Goal: Information Seeking & Learning: Learn about a topic

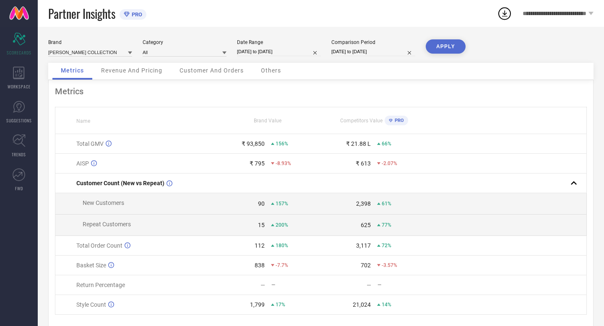
click at [16, 83] on span "WORKSPACE" at bounding box center [19, 86] width 23 height 6
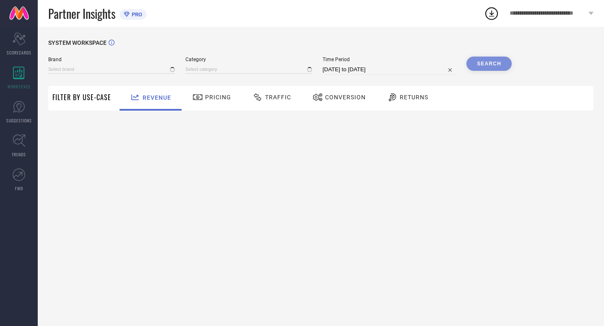
type input "[PERSON_NAME]"
type input "All"
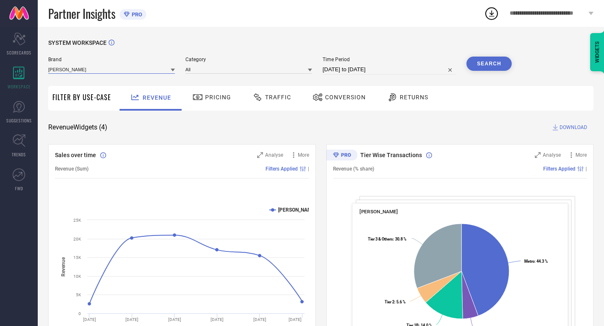
click at [79, 73] on input at bounding box center [111, 69] width 127 height 9
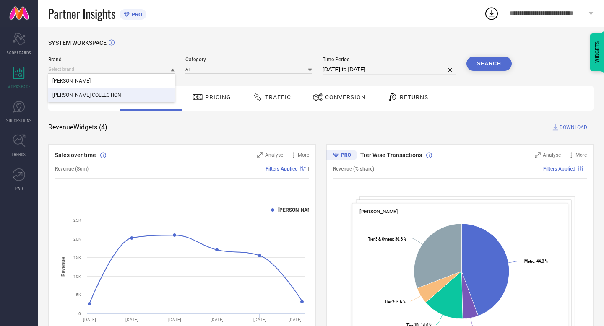
click at [81, 97] on span "[PERSON_NAME] COLLECTION" at bounding box center [86, 95] width 69 height 6
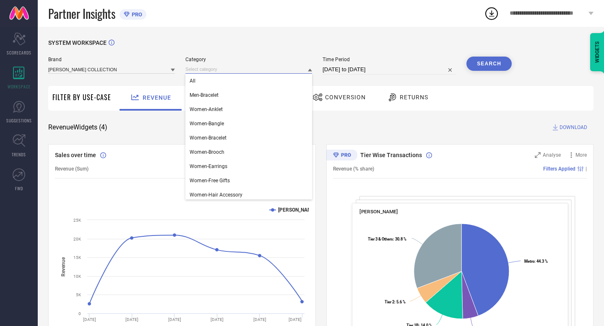
click at [190, 69] on input at bounding box center [248, 69] width 127 height 9
click at [195, 80] on span "All" at bounding box center [193, 81] width 6 height 6
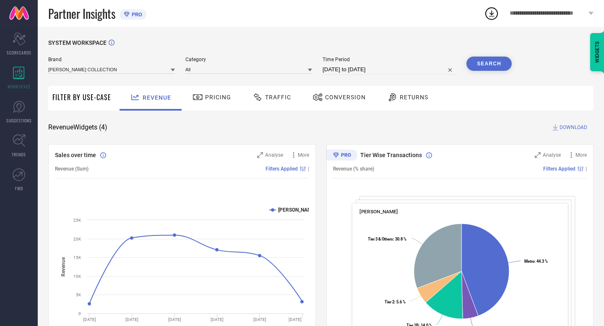
click at [483, 65] on button "Search" at bounding box center [488, 64] width 45 height 14
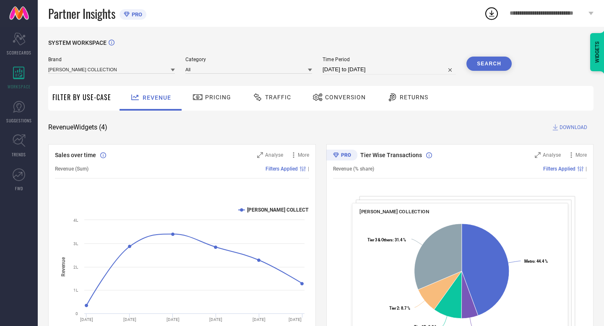
click at [216, 98] on span "Pricing" at bounding box center [218, 97] width 26 height 7
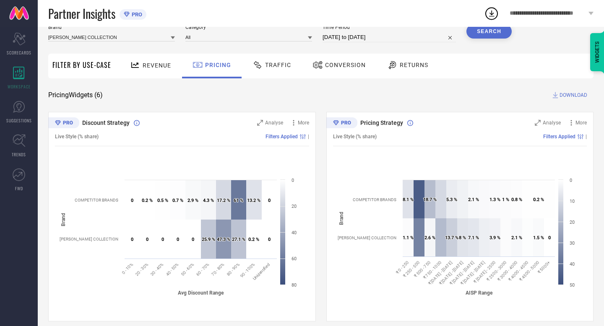
scroll to position [34, 0]
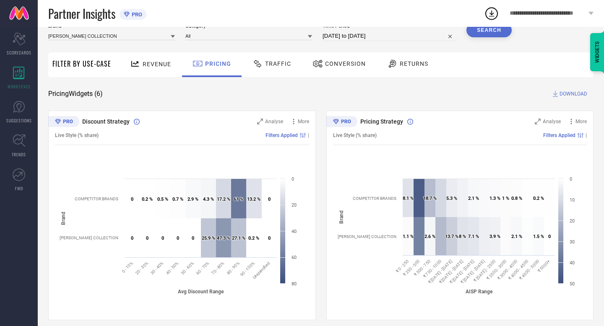
click at [268, 63] on span "Traffic" at bounding box center [278, 63] width 26 height 7
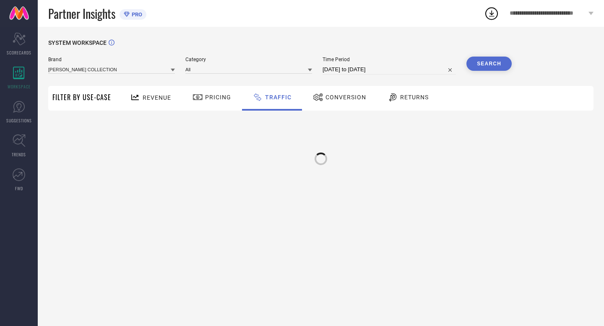
scroll to position [0, 0]
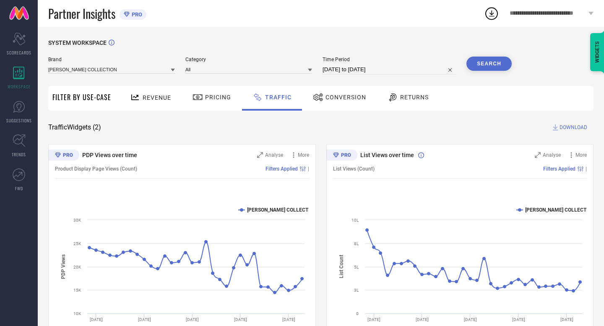
click at [336, 100] on span "Conversion" at bounding box center [345, 97] width 41 height 7
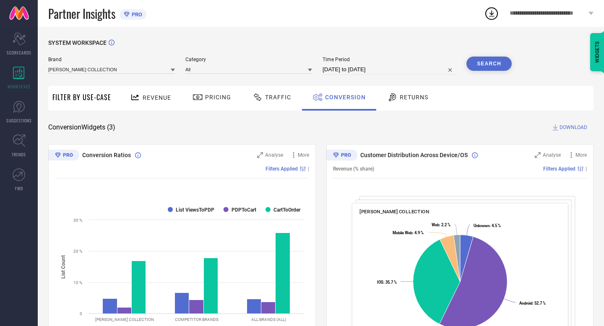
click at [413, 96] on span "Returns" at bounding box center [414, 97] width 29 height 7
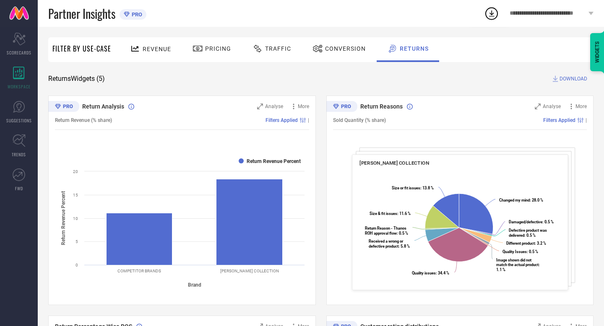
scroll to position [50, 0]
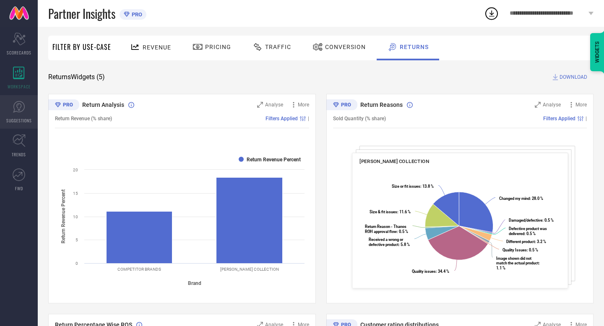
click at [19, 112] on icon at bounding box center [19, 107] width 12 height 12
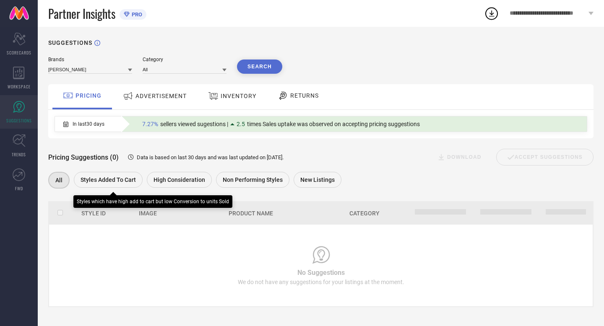
click at [122, 181] on span "Styles Added To Cart" at bounding box center [108, 180] width 55 height 7
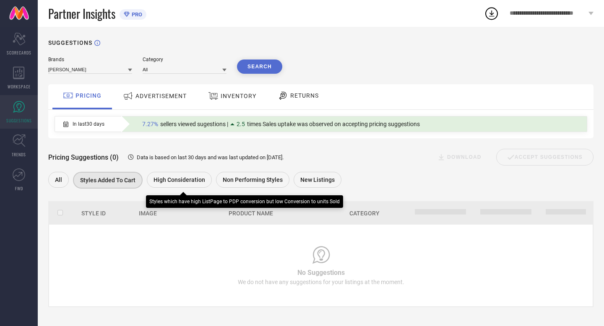
click at [190, 183] on span "High Consideration" at bounding box center [180, 180] width 52 height 7
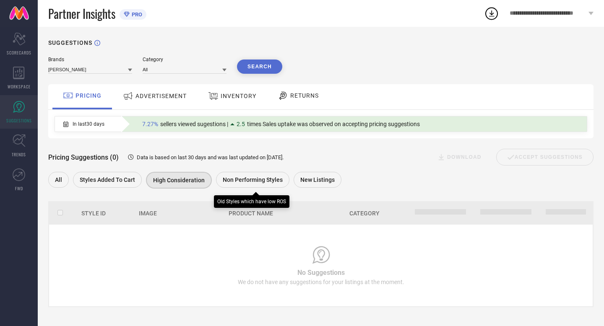
click at [268, 185] on div "Non Performing Styles" at bounding box center [252, 180] width 73 height 16
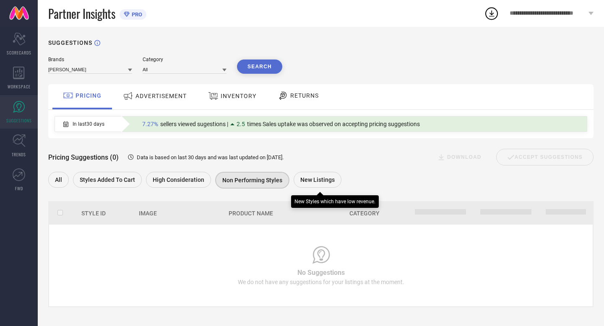
click at [339, 187] on div "New Listings" at bounding box center [320, 181] width 52 height 18
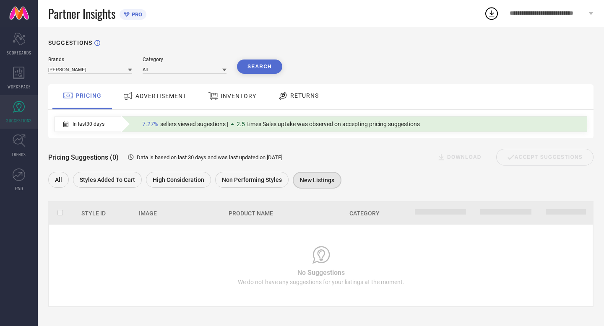
click at [170, 94] on span "ADVERTISEMENT" at bounding box center [160, 96] width 51 height 7
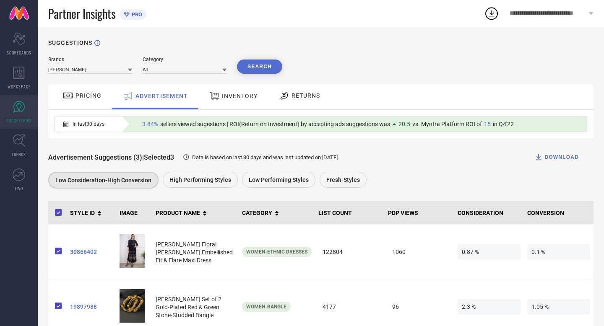
click at [229, 99] on span "INVENTORY" at bounding box center [240, 96] width 36 height 7
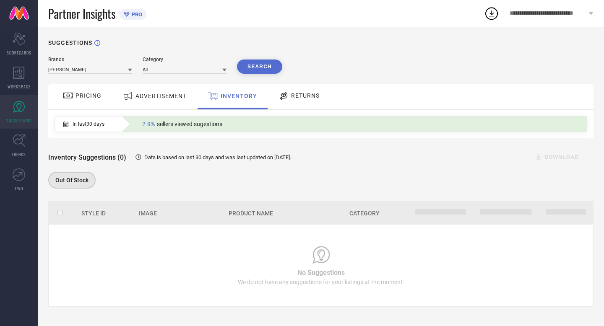
click at [305, 98] on span "RETURNS" at bounding box center [305, 95] width 29 height 7
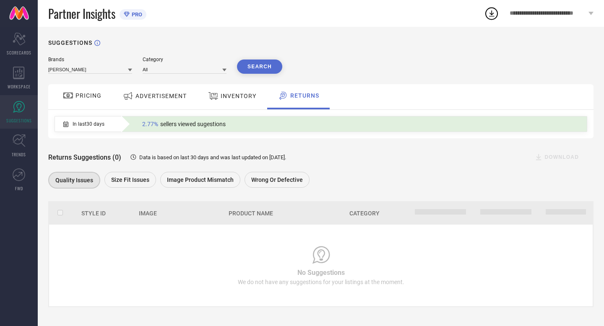
click at [232, 97] on span "INVENTORY" at bounding box center [239, 96] width 36 height 7
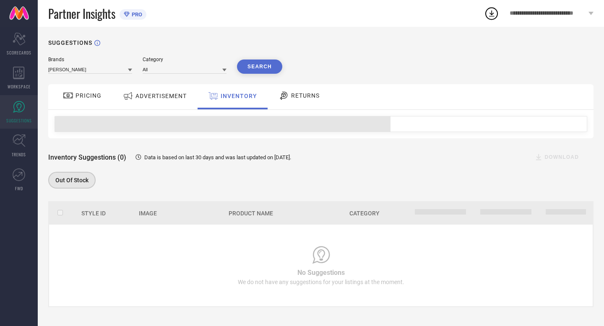
click at [151, 94] on span "ADVERTISEMENT" at bounding box center [160, 96] width 51 height 7
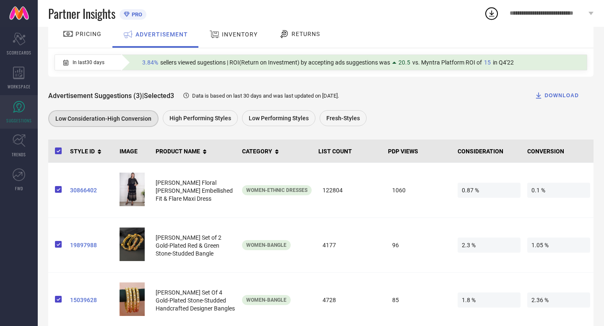
scroll to position [77, 0]
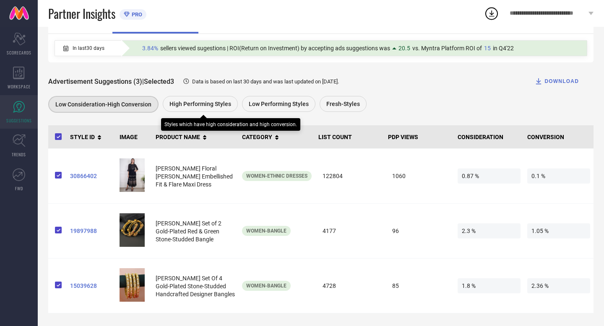
click at [192, 101] on span "High Performing Styles" at bounding box center [200, 104] width 62 height 7
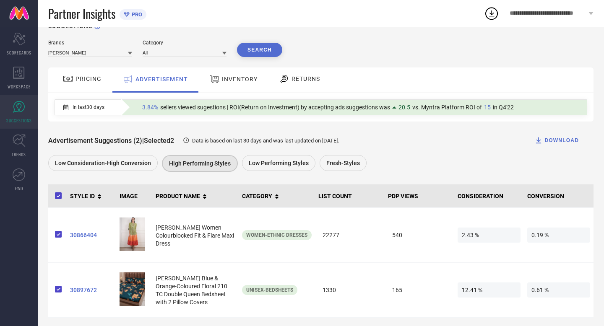
scroll to position [22, 0]
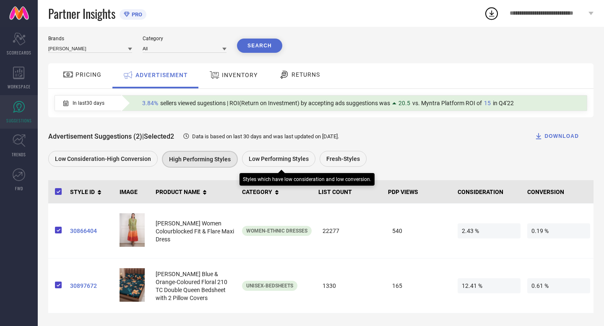
click at [257, 159] on span "Low Performing Styles" at bounding box center [279, 159] width 60 height 7
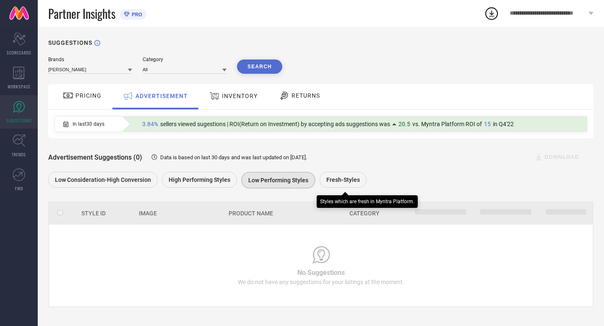
click at [340, 185] on div "Fresh-Styles" at bounding box center [343, 180] width 47 height 16
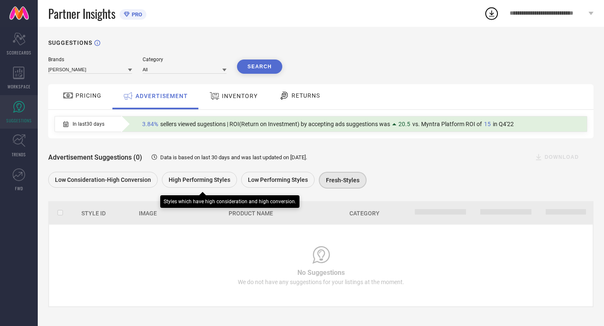
click at [179, 181] on span "High Performing Styles" at bounding box center [200, 180] width 62 height 7
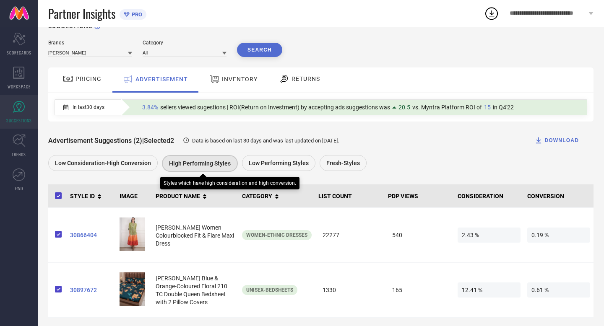
scroll to position [22, 0]
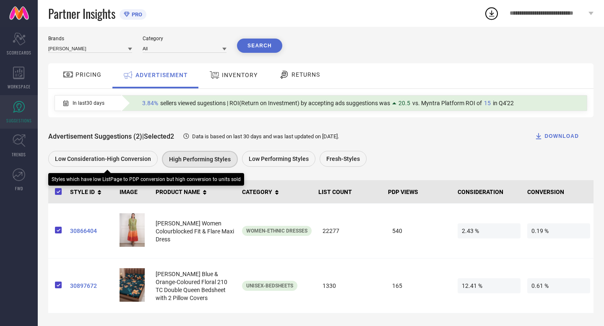
click at [127, 158] on span "Low Consideration-High Conversion" at bounding box center [103, 159] width 96 height 7
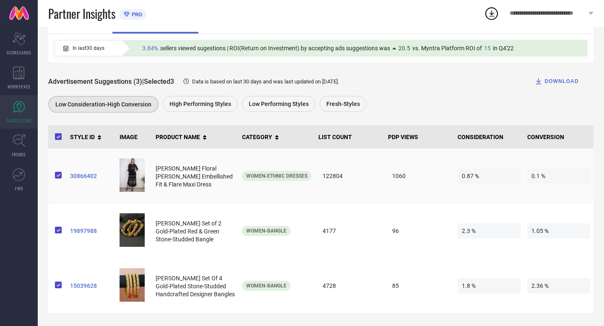
scroll to position [77, 0]
